Goal: Task Accomplishment & Management: Complete application form

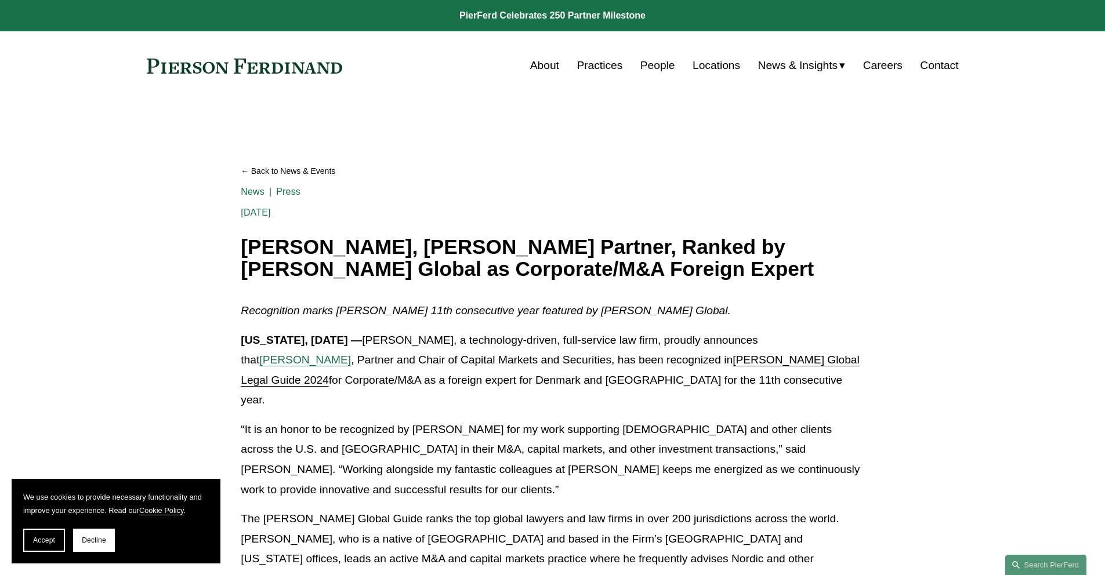
click at [875, 73] on link "Careers" at bounding box center [882, 66] width 39 height 22
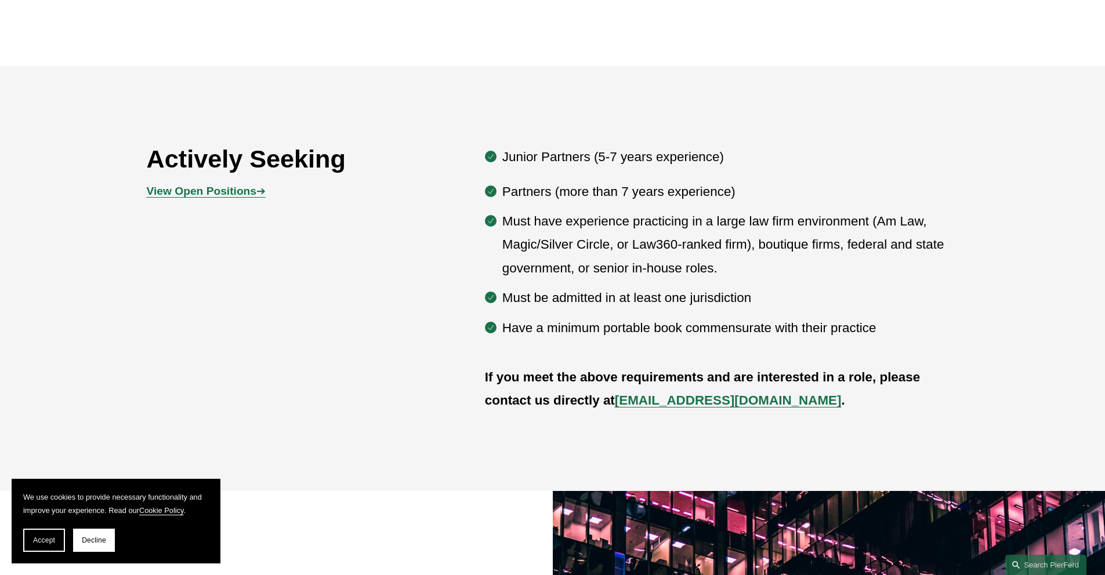
scroll to position [668, 0]
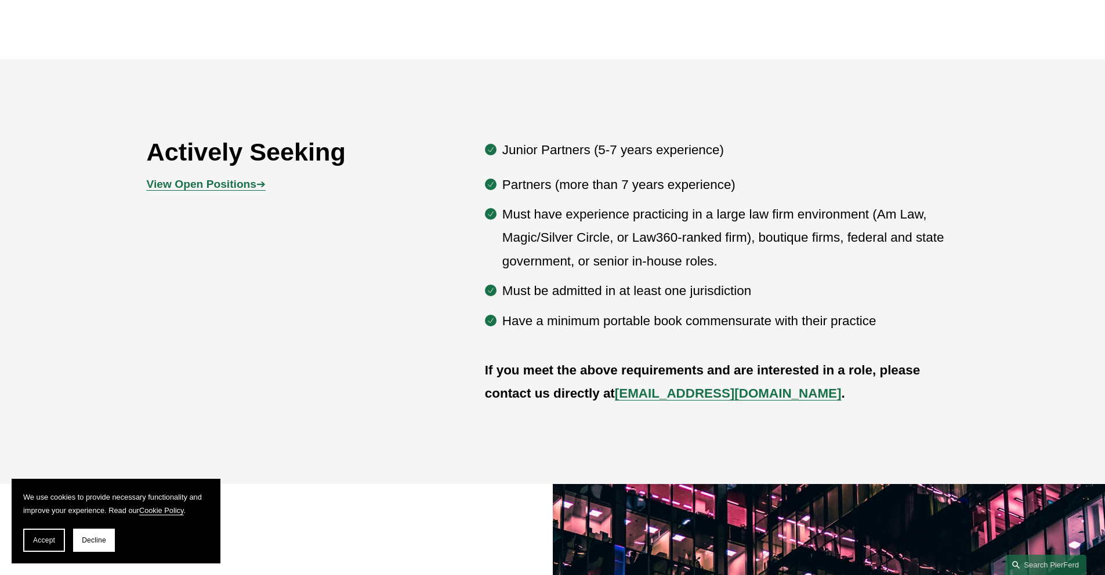
click at [223, 183] on strong "View Open Positions" at bounding box center [202, 184] width 110 height 12
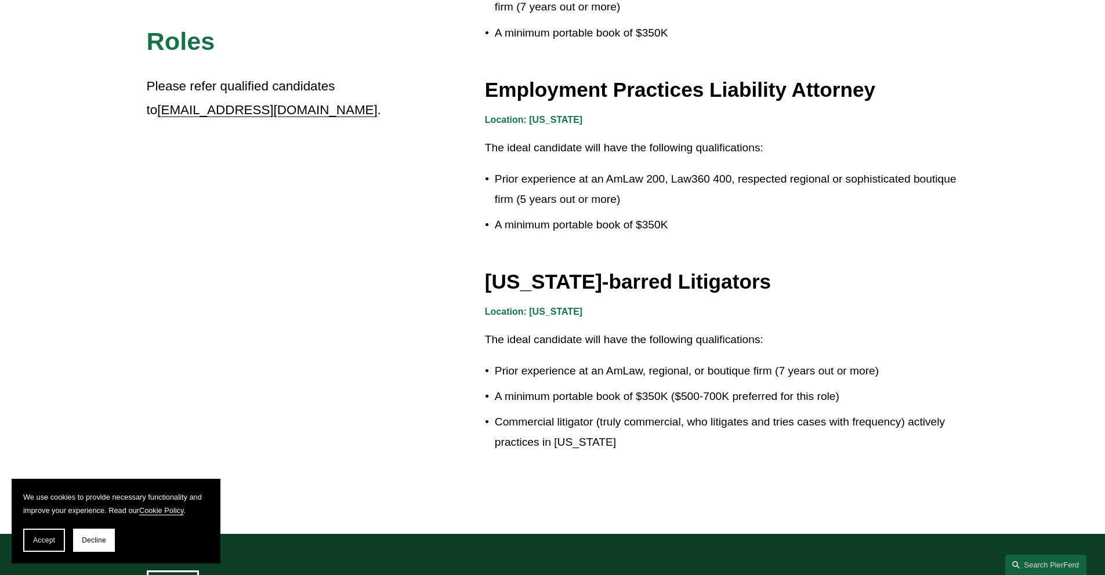
scroll to position [2076, 0]
